Goal: Transaction & Acquisition: Purchase product/service

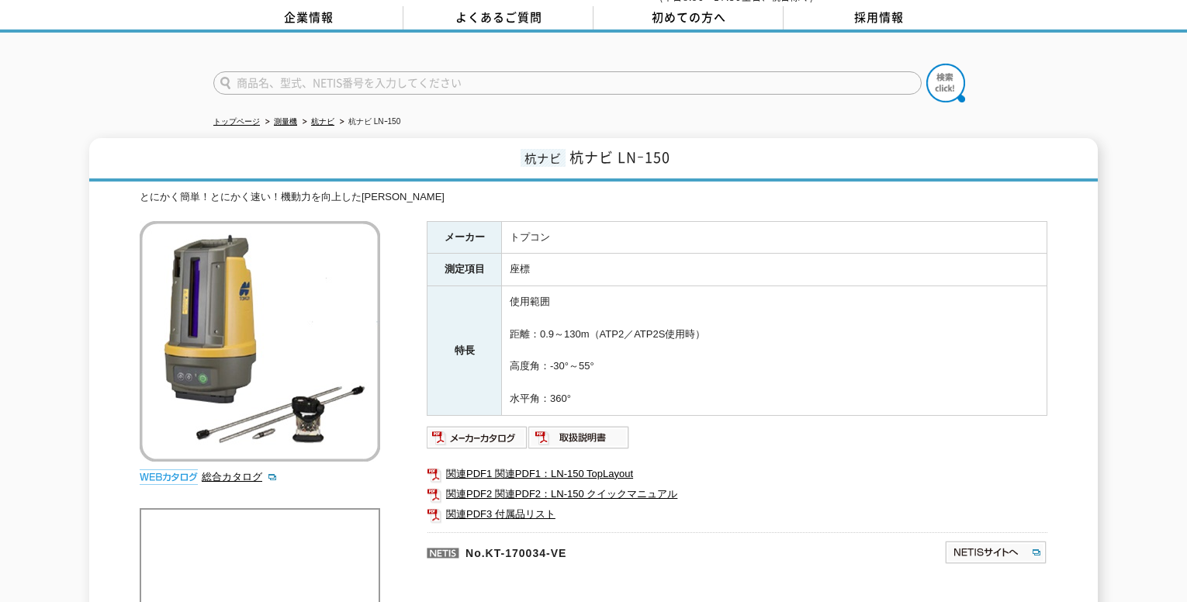
scroll to position [233, 0]
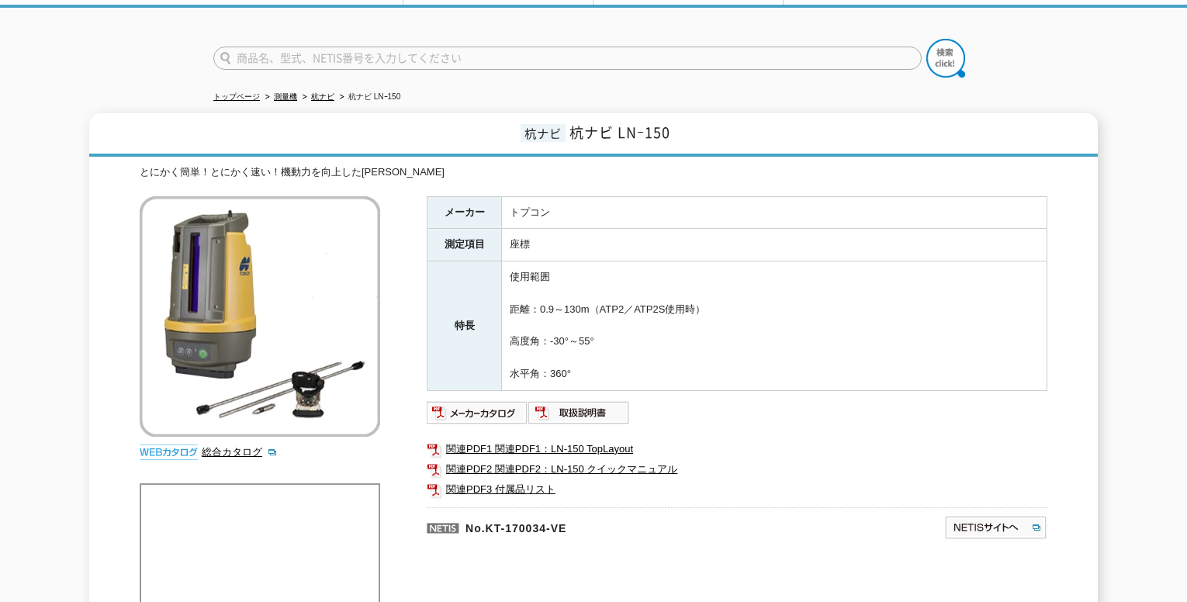
scroll to position [155, 0]
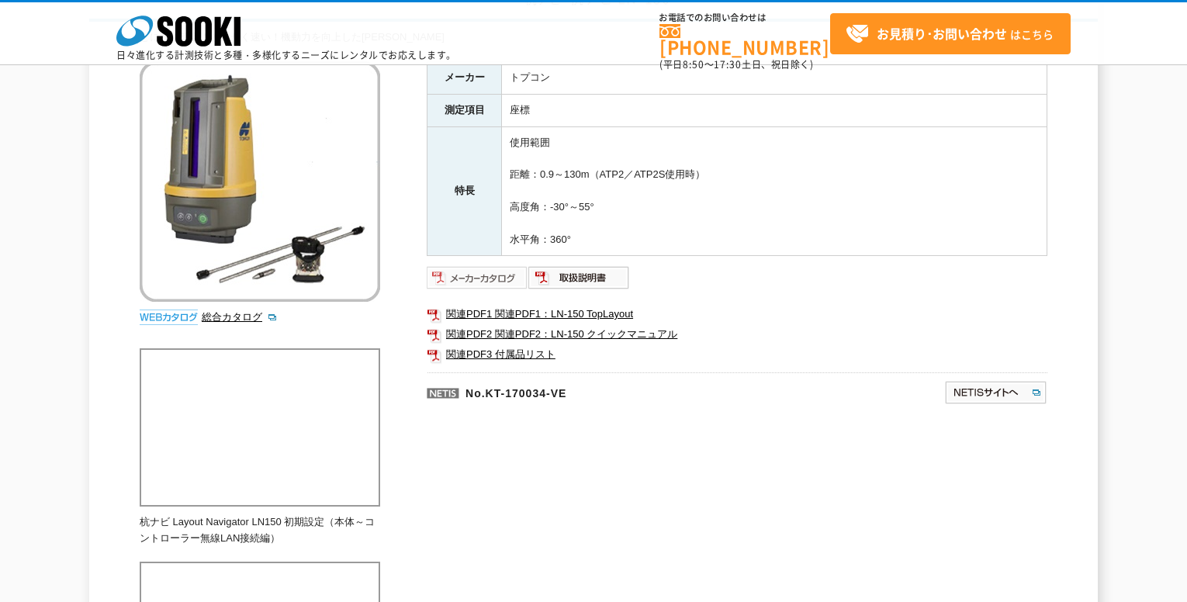
click at [483, 282] on img at bounding box center [478, 277] width 102 height 25
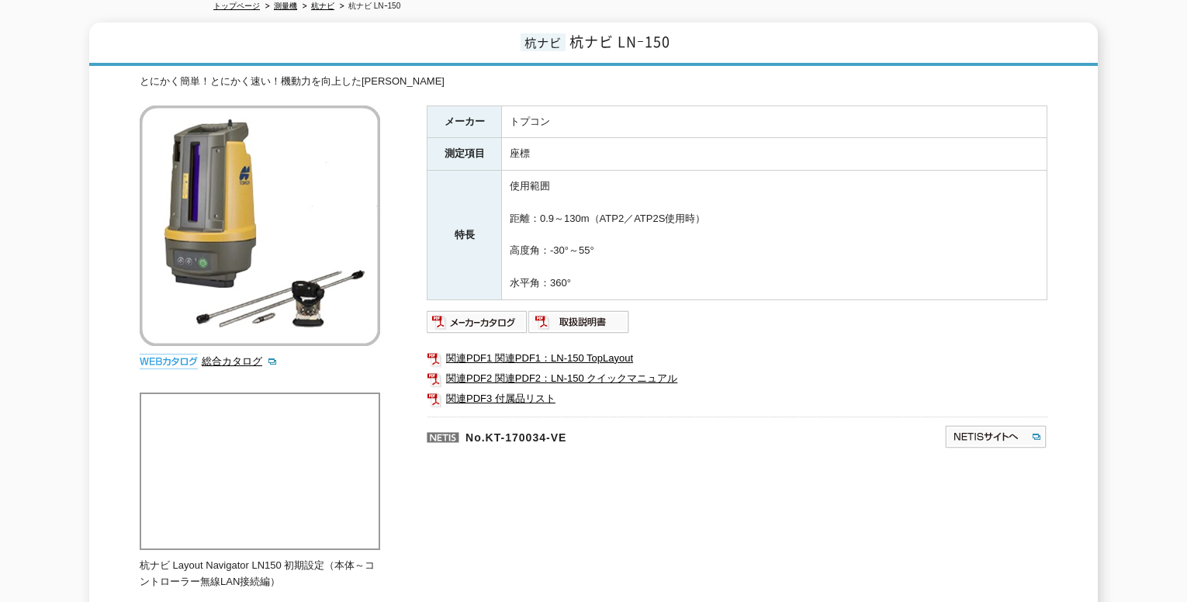
scroll to position [233, 0]
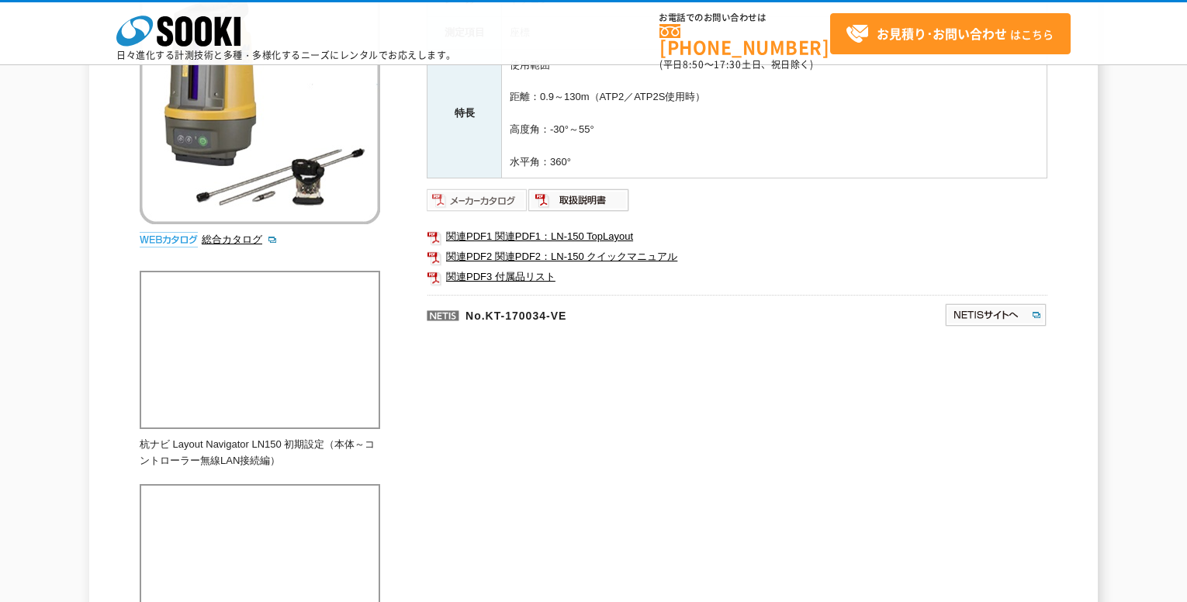
click at [476, 200] on img at bounding box center [478, 200] width 102 height 25
